Goal: Task Accomplishment & Management: Use online tool/utility

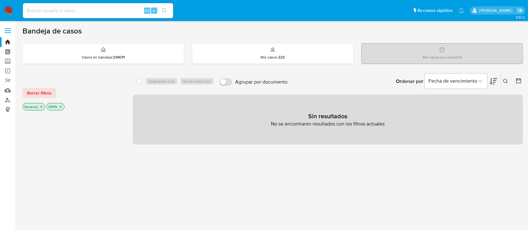
click at [12, 10] on img at bounding box center [8, 10] width 11 height 11
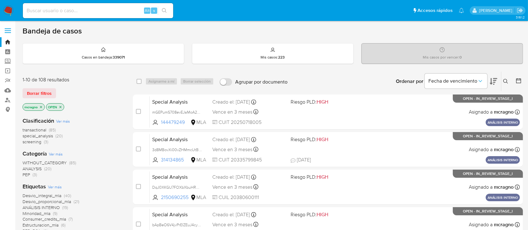
click at [59, 109] on p "OPEN" at bounding box center [55, 107] width 18 height 7
click at [59, 106] on icon "close-filter" at bounding box center [61, 107] width 4 height 4
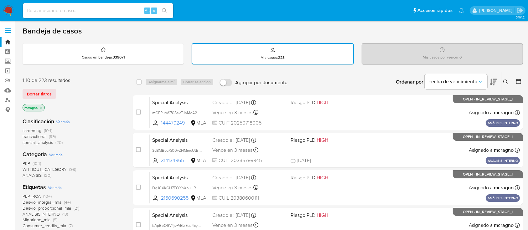
click at [41, 106] on icon "close-filter" at bounding box center [41, 108] width 4 height 4
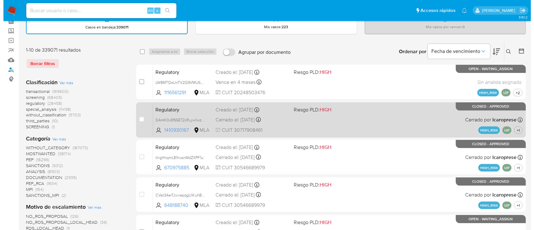
scroll to position [42, 0]
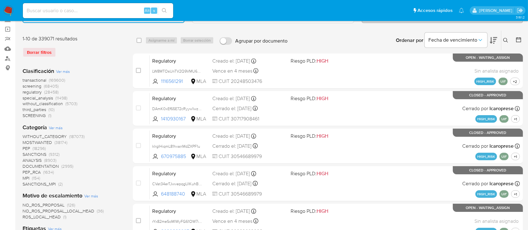
click at [506, 38] on icon at bounding box center [505, 40] width 5 height 5
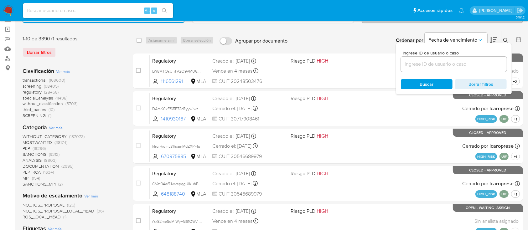
drag, startPoint x: 483, startPoint y: 59, endPoint x: 483, endPoint y: 62, distance: 3.8
click at [483, 59] on div at bounding box center [454, 64] width 106 height 15
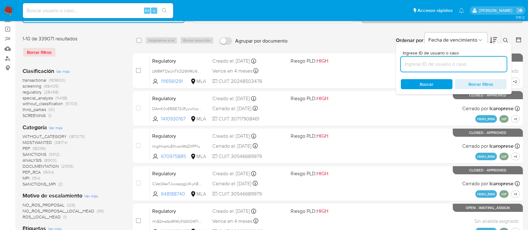
drag, startPoint x: 483, startPoint y: 62, endPoint x: 494, endPoint y: 50, distance: 16.4
click at [483, 62] on input at bounding box center [454, 64] width 106 height 8
paste input "761004216"
type input "761004216"
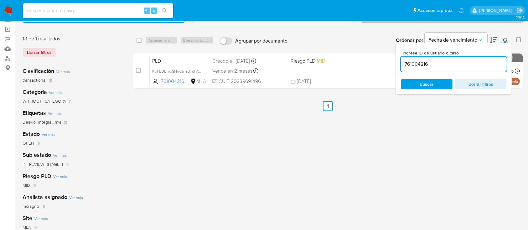
click at [506, 40] on icon at bounding box center [505, 40] width 5 height 5
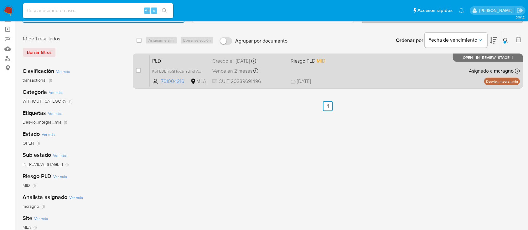
click at [434, 73] on div "PLD KoFbDBhfoSHoc3nadPdfVthc 761004216 MLA Riesgo PLD: MID Creado el: 12/09/202…" at bounding box center [335, 71] width 370 height 32
click at [139, 74] on div "case-item-checkbox" at bounding box center [138, 71] width 5 height 8
click at [136, 69] on input "checkbox" at bounding box center [138, 70] width 5 height 5
checkbox input "true"
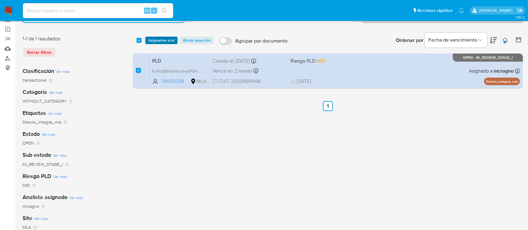
click at [160, 43] on span "Asignarme a mí" at bounding box center [161, 40] width 26 height 6
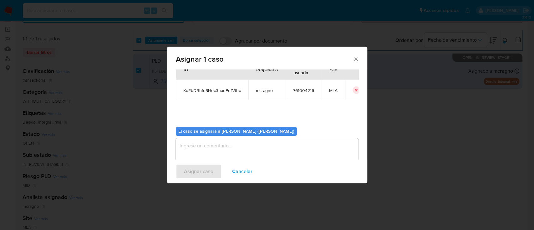
scroll to position [32, 0]
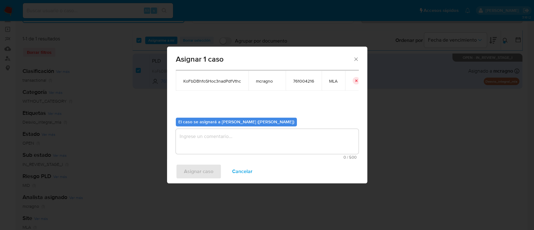
click at [215, 138] on textarea "assign-modal" at bounding box center [267, 141] width 183 height 25
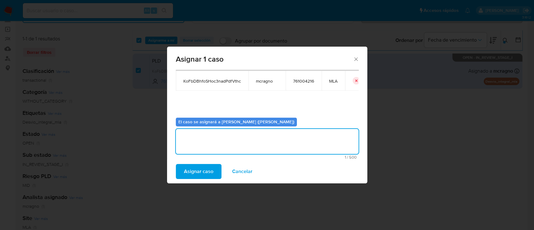
click at [205, 172] on span "Asignar caso" at bounding box center [198, 172] width 29 height 14
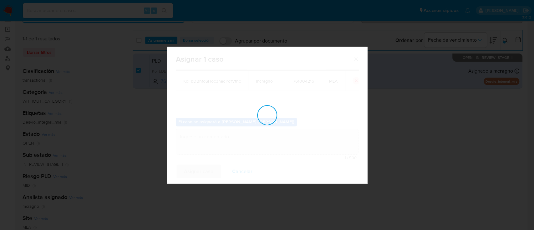
checkbox input "false"
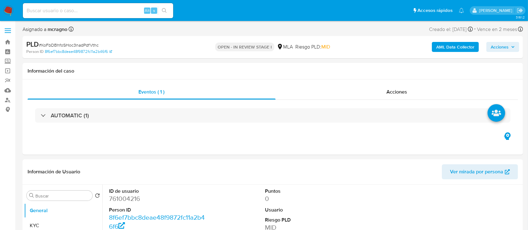
select select "10"
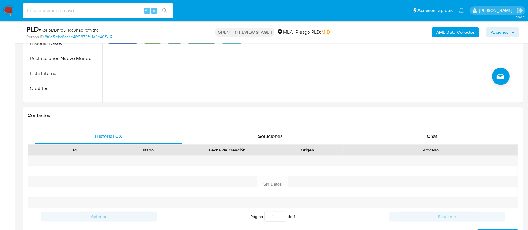
scroll to position [250, 0]
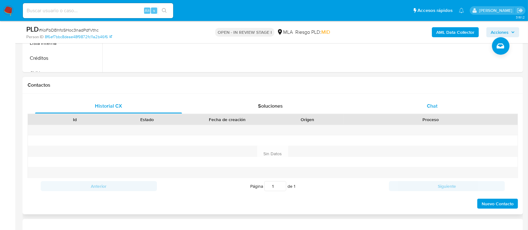
click at [439, 104] on div "Chat" at bounding box center [432, 106] width 147 height 15
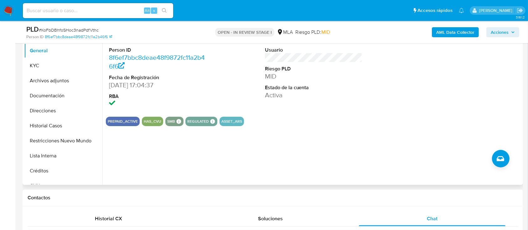
scroll to position [125, 0]
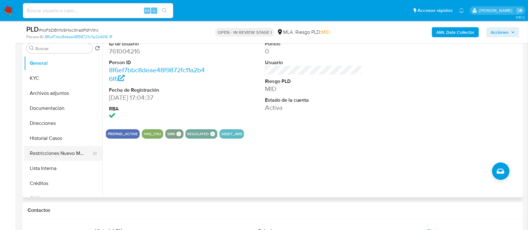
click at [50, 157] on button "Restricciones Nuevo Mundo" at bounding box center [60, 153] width 73 height 15
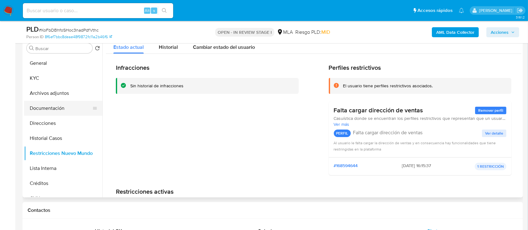
click at [68, 110] on button "Documentación" at bounding box center [60, 108] width 73 height 15
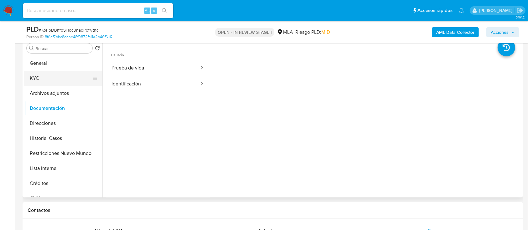
click at [68, 83] on button "KYC" at bounding box center [60, 78] width 73 height 15
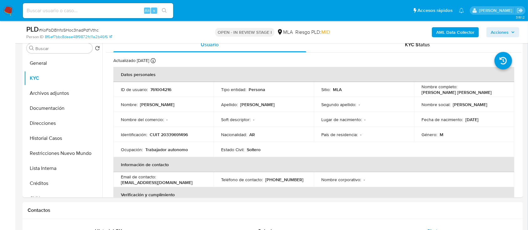
click at [437, 30] on b "AML Data Collector" at bounding box center [455, 32] width 38 height 10
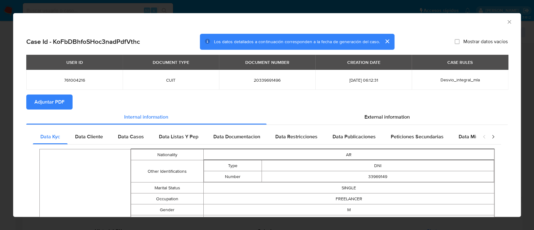
click at [70, 105] on button "Adjuntar PDF" at bounding box center [49, 102] width 46 height 15
click at [508, 21] on icon "Cerrar ventana" at bounding box center [509, 21] width 3 height 3
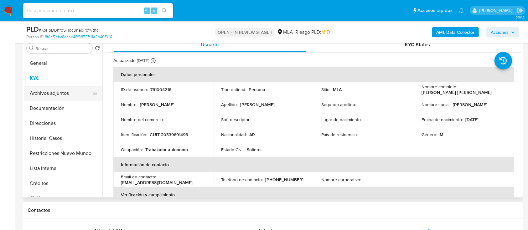
click at [61, 89] on button "Archivos adjuntos" at bounding box center [60, 93] width 73 height 15
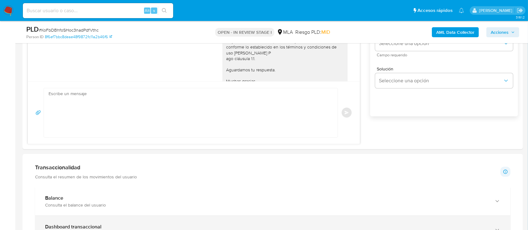
scroll to position [334, 0]
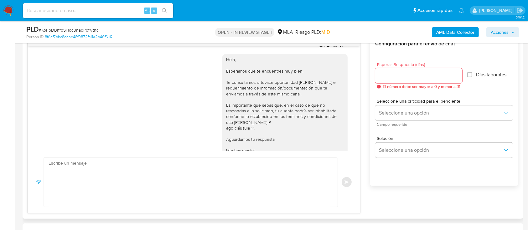
click at [188, 176] on textarea at bounding box center [189, 182] width 281 height 49
paste textarea "Hola XXX, Muchas gracias por tu respuesta. Analizamos tu caso y verificamos que…"
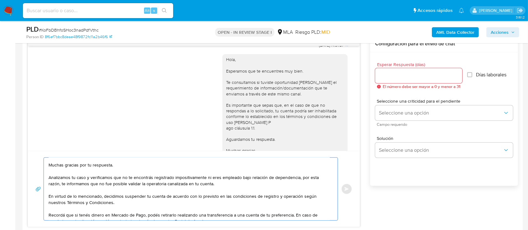
scroll to position [0, 0]
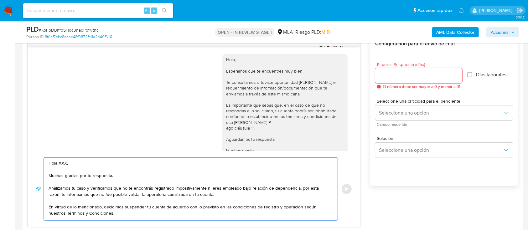
click at [101, 163] on textarea "Hola XXX, Muchas gracias por tu respuesta. Analizamos tu caso y verificamos que…" at bounding box center [189, 189] width 281 height 63
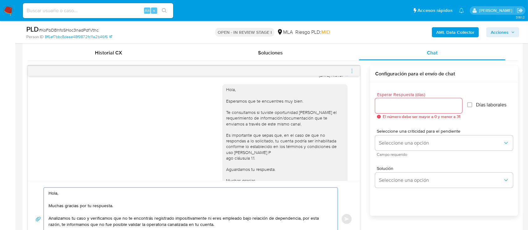
scroll to position [292, 0]
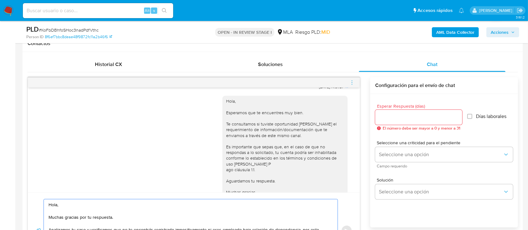
type textarea "Hola, Muchas gracias por tu respuesta. Analizamos tu caso y verificamos que no …"
click at [395, 118] on input "Esperar Respuesta (días)" at bounding box center [418, 117] width 87 height 8
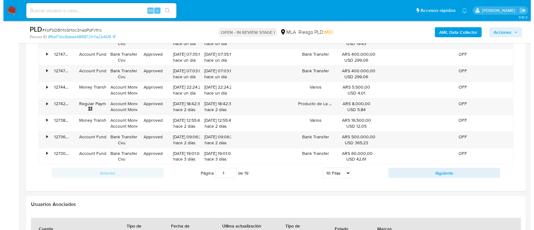
scroll to position [1012, 0]
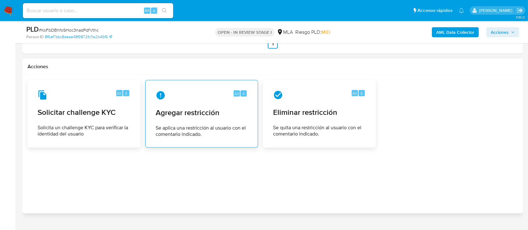
type input "0"
click at [195, 108] on div "Alt 4 Agregar restricción Se aplica una restricción al usuario con el comentari…" at bounding box center [202, 113] width 102 height 57
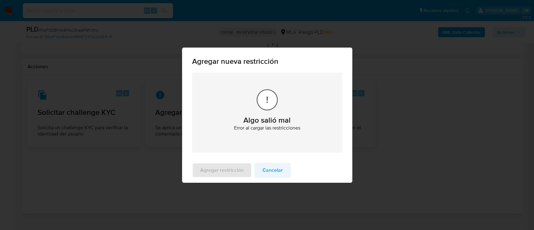
click at [270, 169] on span "Cancelar" at bounding box center [273, 170] width 20 height 14
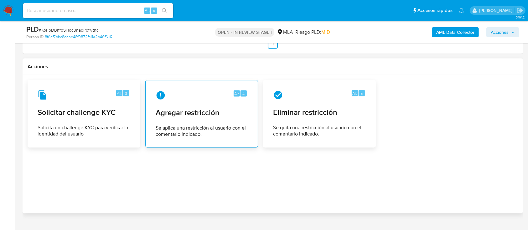
click at [215, 125] on span "Se aplica una restricción al usuario con el comentario indicado." at bounding box center [202, 131] width 92 height 13
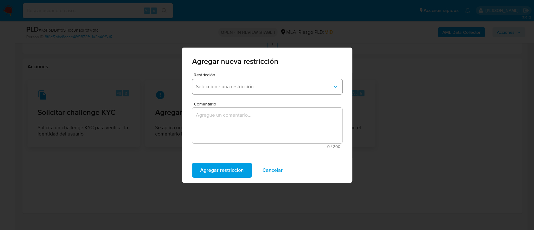
click at [270, 92] on button "Seleccione una restricción" at bounding box center [267, 86] width 150 height 15
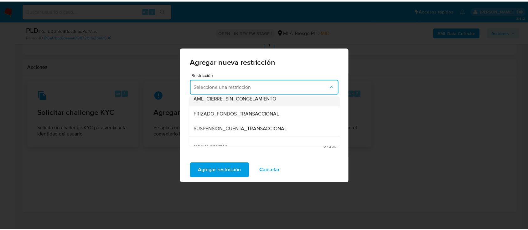
scroll to position [83, 0]
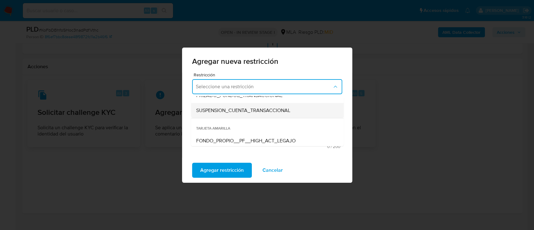
click at [284, 110] on span "SUSPENSION_CUENTA_TRANSACCIONAL" at bounding box center [243, 110] width 94 height 6
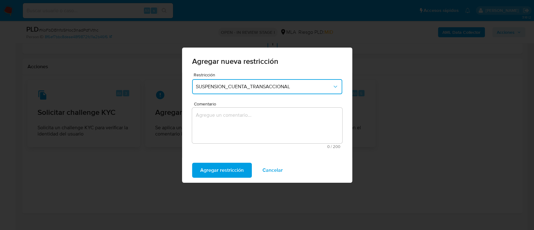
click at [263, 126] on textarea "Comentario" at bounding box center [267, 126] width 150 height 36
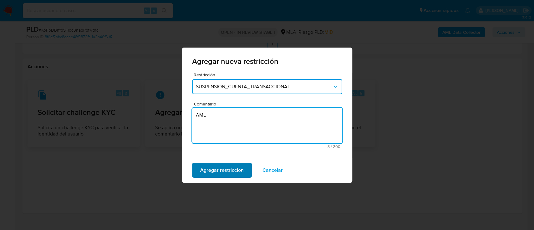
type textarea "AML"
click at [195, 174] on button "Agregar restricción" at bounding box center [222, 170] width 60 height 15
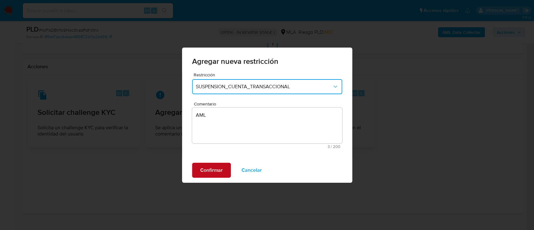
click at [216, 170] on span "Confirmar" at bounding box center [211, 170] width 23 height 14
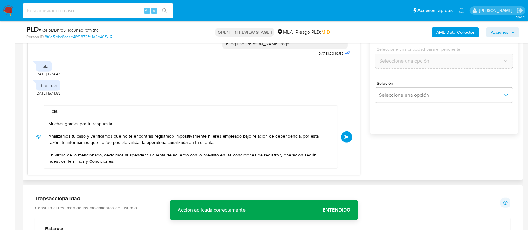
click at [347, 137] on span "Enviar" at bounding box center [346, 137] width 4 height 4
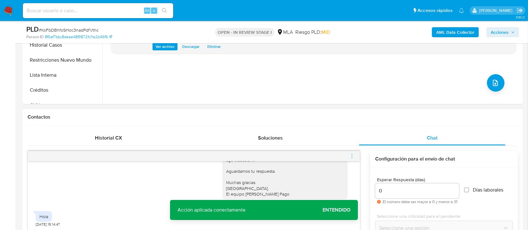
scroll to position [551, 0]
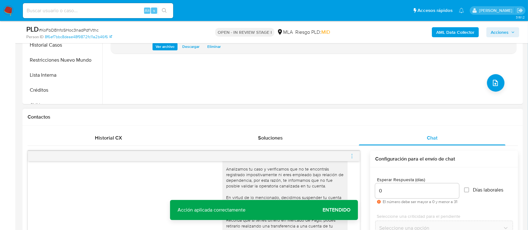
click at [352, 154] on icon "menu-action" at bounding box center [352, 156] width 6 height 6
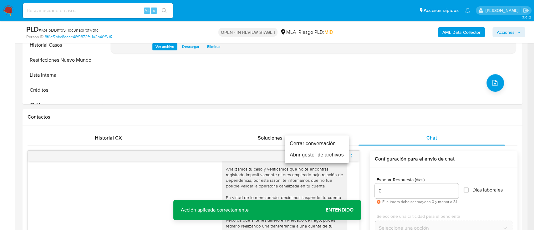
click at [327, 142] on li "Cerrar conversación" at bounding box center [317, 143] width 64 height 11
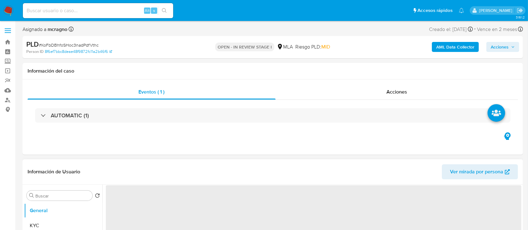
select select "10"
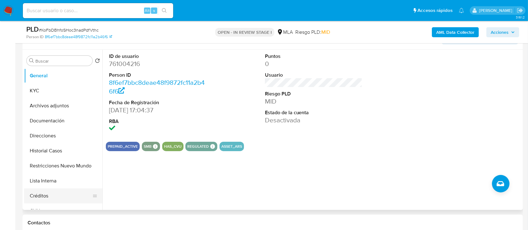
scroll to position [167, 0]
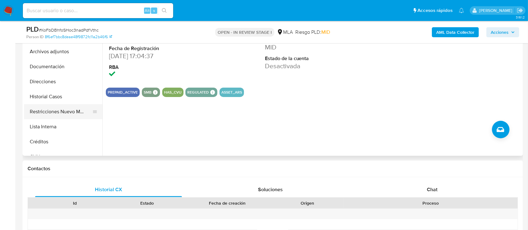
click at [67, 115] on button "Restricciones Nuevo Mundo" at bounding box center [60, 111] width 73 height 15
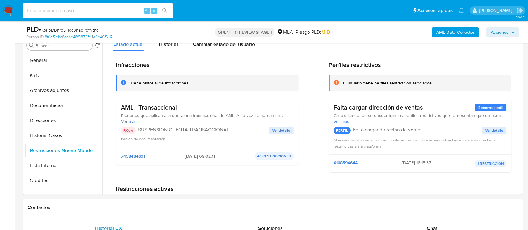
scroll to position [83, 0]
